Goal: Transaction & Acquisition: Download file/media

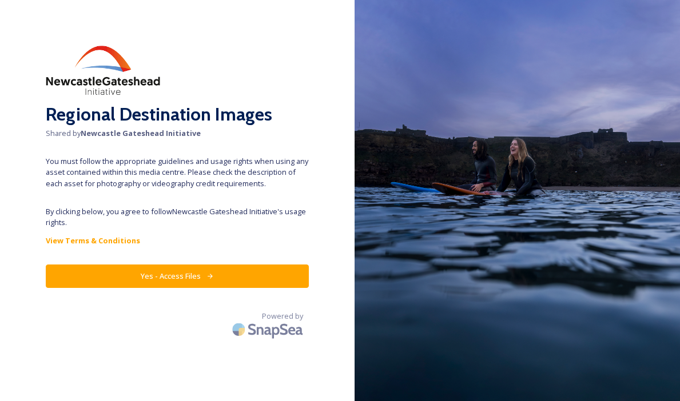
click at [197, 273] on button "Yes - Access Files" at bounding box center [177, 276] width 263 height 23
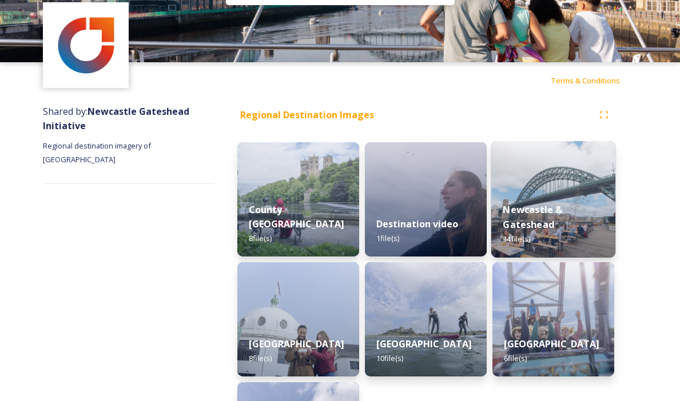
scroll to position [41, 0]
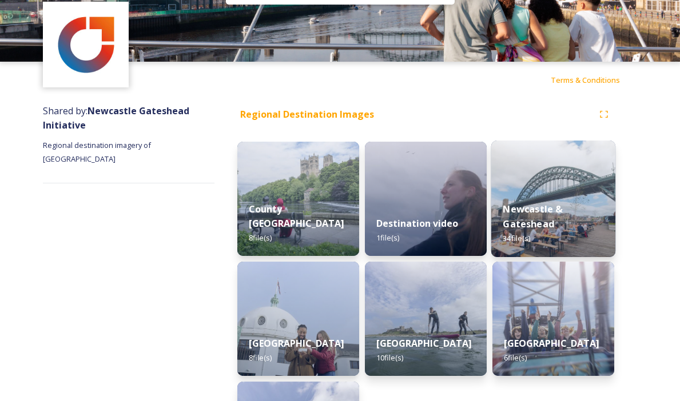
click at [543, 194] on div "Newcastle & Gateshead 34 file(s)" at bounding box center [553, 224] width 124 height 66
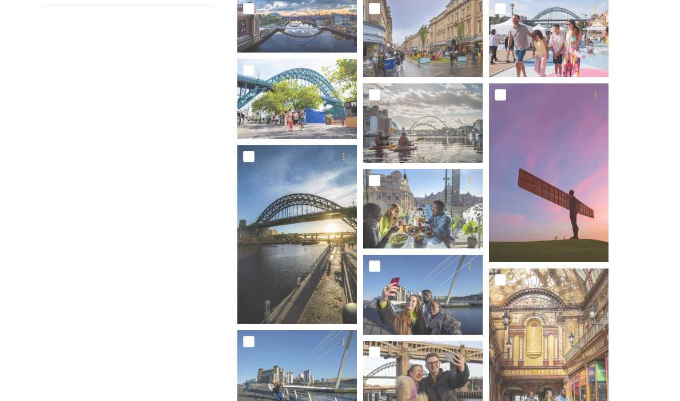
scroll to position [220, 0]
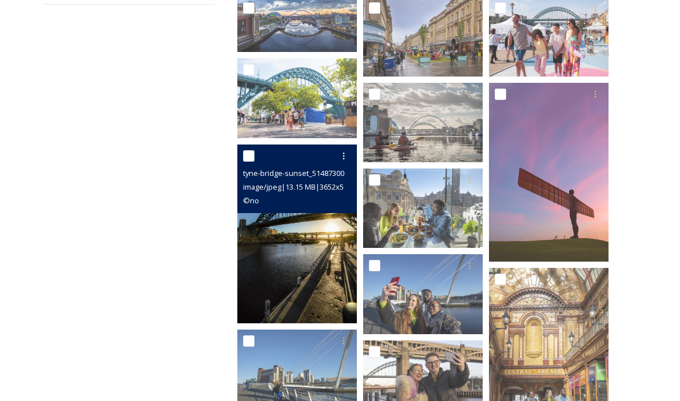
click at [302, 254] on img at bounding box center [296, 234] width 119 height 179
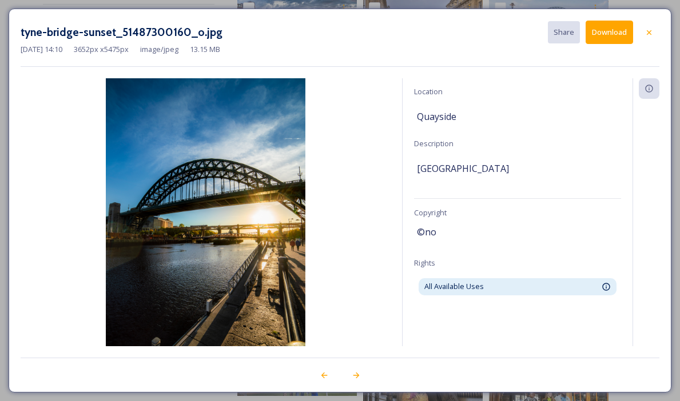
scroll to position [59, 0]
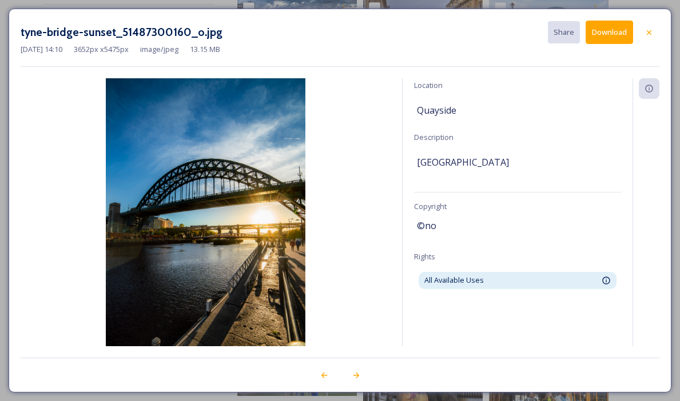
click at [609, 31] on button "Download" at bounding box center [608, 32] width 47 height 23
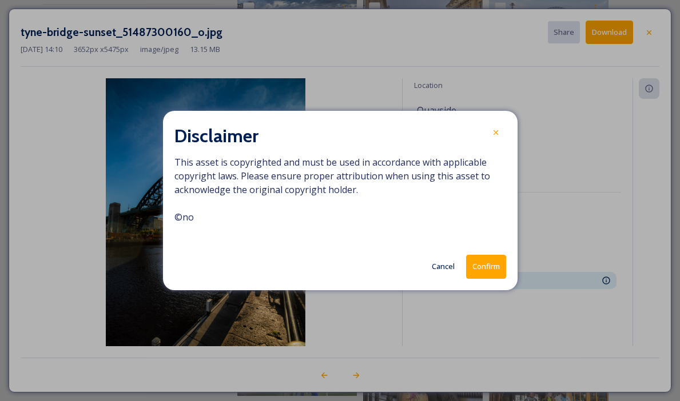
click at [483, 268] on button "Confirm" at bounding box center [486, 266] width 40 height 23
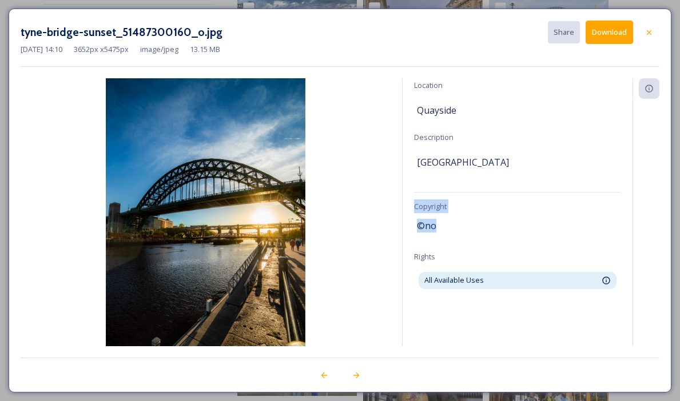
drag, startPoint x: 438, startPoint y: 229, endPoint x: 412, endPoint y: 201, distance: 38.0
click at [412, 201] on div "Information Source Newcastle Gateshead Initiative Location [GEOGRAPHIC_DATA] De…" at bounding box center [518, 212] width 230 height 268
copy div "Copyright ©no"
click at [649, 34] on icon at bounding box center [648, 32] width 9 height 9
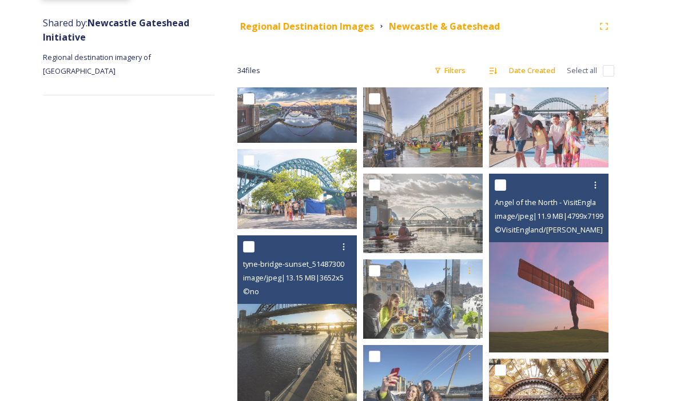
scroll to position [127, 0]
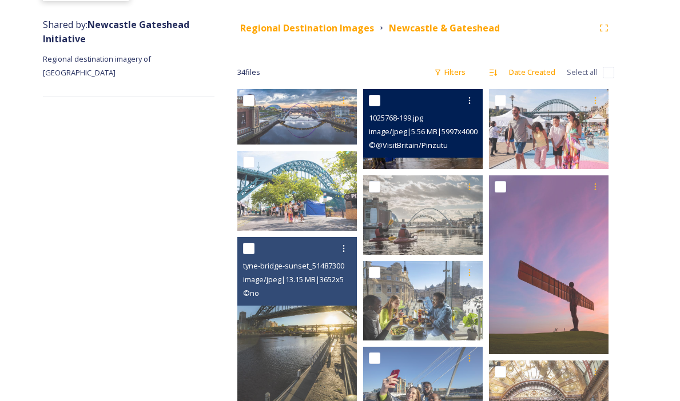
click at [461, 153] on div "1025768-199.jpg image/jpeg | 5.56 MB | 5997 x 4000 © @VisitBritain/Pinzutu" at bounding box center [422, 123] width 119 height 69
click at [425, 105] on div at bounding box center [424, 100] width 111 height 21
click at [447, 152] on div "1025768-199.jpg image/jpeg | 5.56 MB | 5997 x 4000 © @VisitBritain/Pinzutu" at bounding box center [422, 123] width 119 height 69
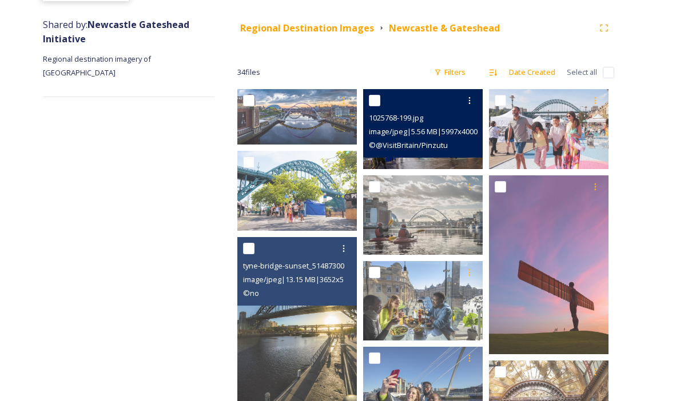
click at [428, 105] on div at bounding box center [424, 100] width 111 height 21
click at [428, 106] on div at bounding box center [424, 100] width 111 height 21
click at [377, 97] on input "checkbox" at bounding box center [374, 100] width 11 height 11
checkbox input "true"
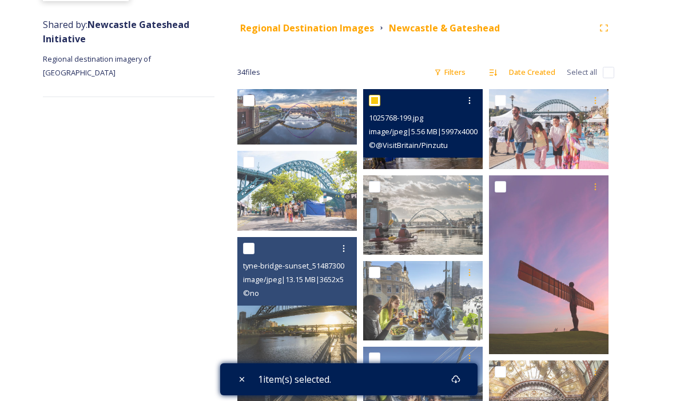
click at [415, 159] on img at bounding box center [422, 128] width 119 height 79
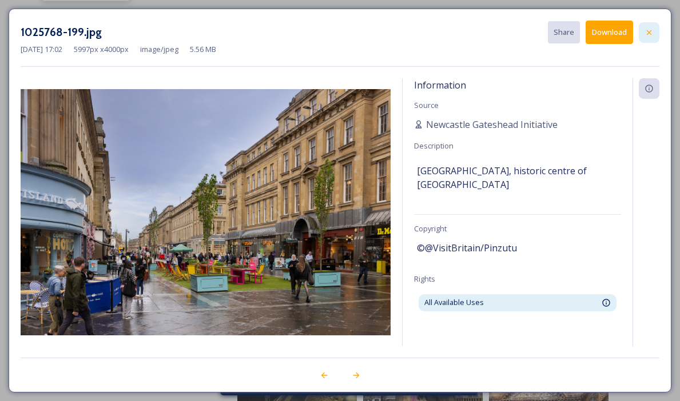
click at [652, 29] on icon at bounding box center [648, 32] width 9 height 9
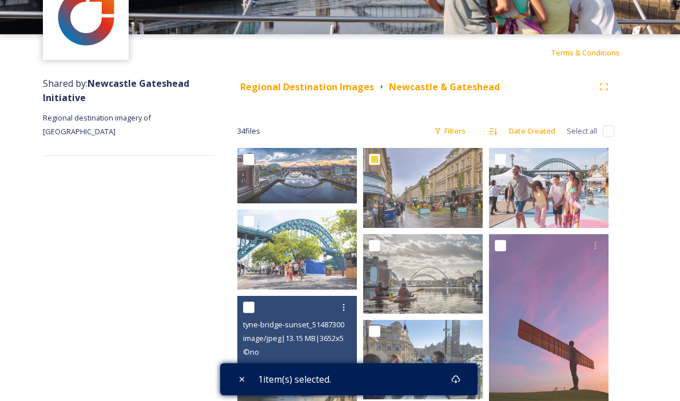
scroll to position [0, 0]
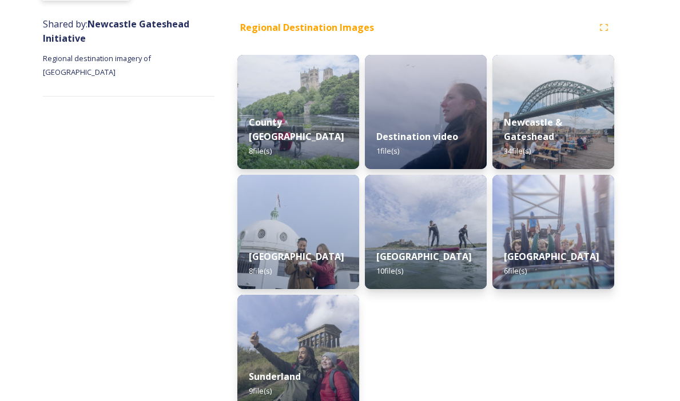
scroll to position [148, 0]
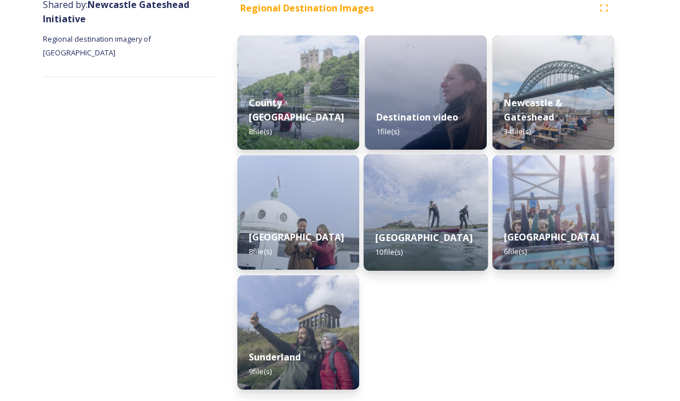
click at [421, 200] on img at bounding box center [426, 212] width 124 height 117
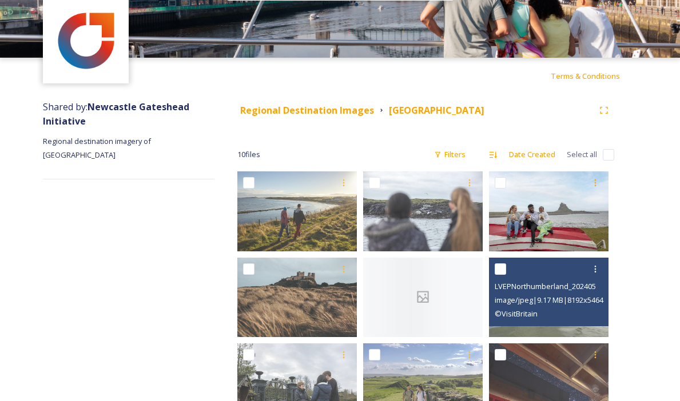
scroll to position [192, 0]
